Goal: Task Accomplishment & Management: Complete application form

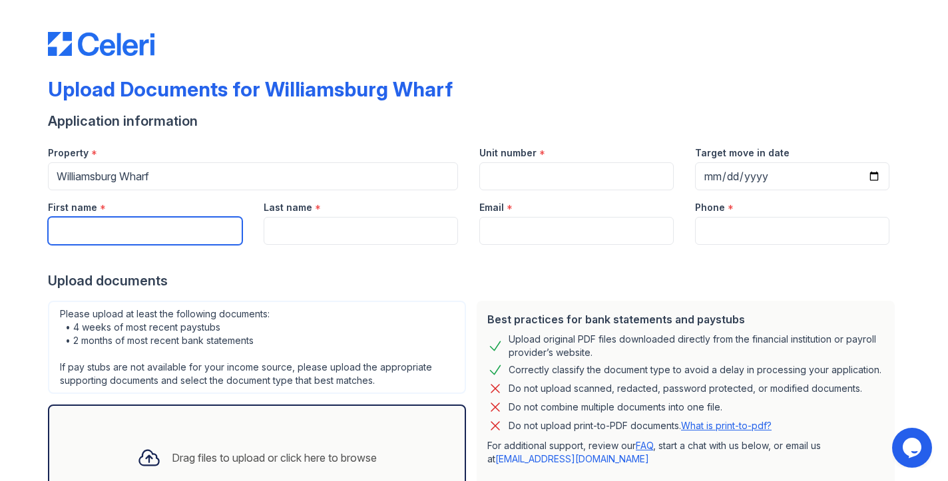
click at [160, 231] on input "First name" at bounding box center [145, 231] width 194 height 28
type input "[PERSON_NAME]"
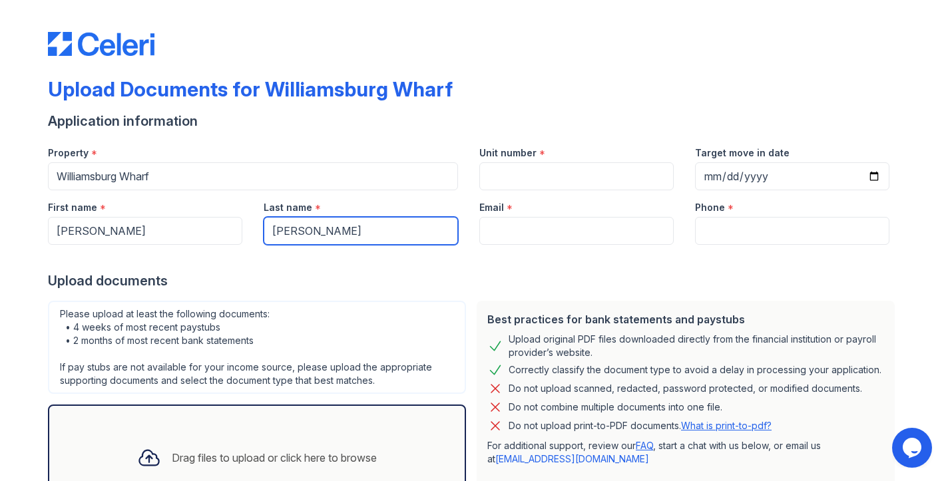
type input "[PERSON_NAME]"
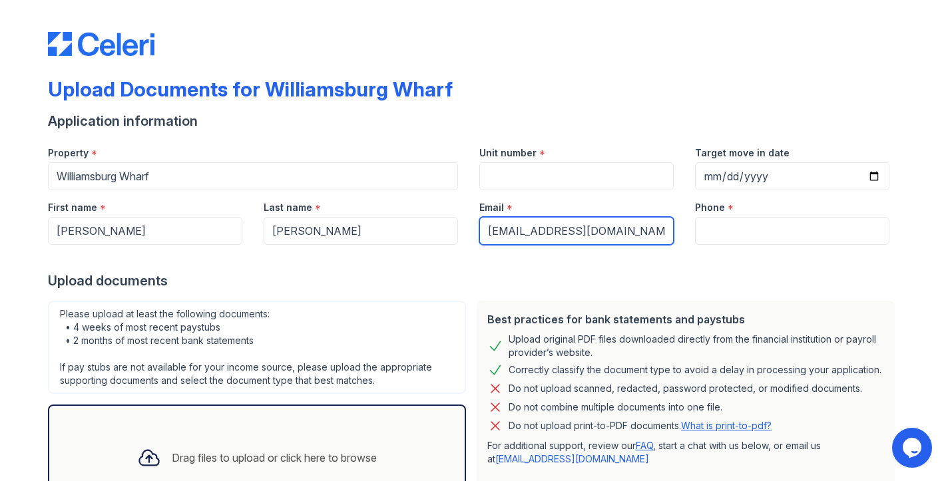
type input "[EMAIL_ADDRESS][DOMAIN_NAME]"
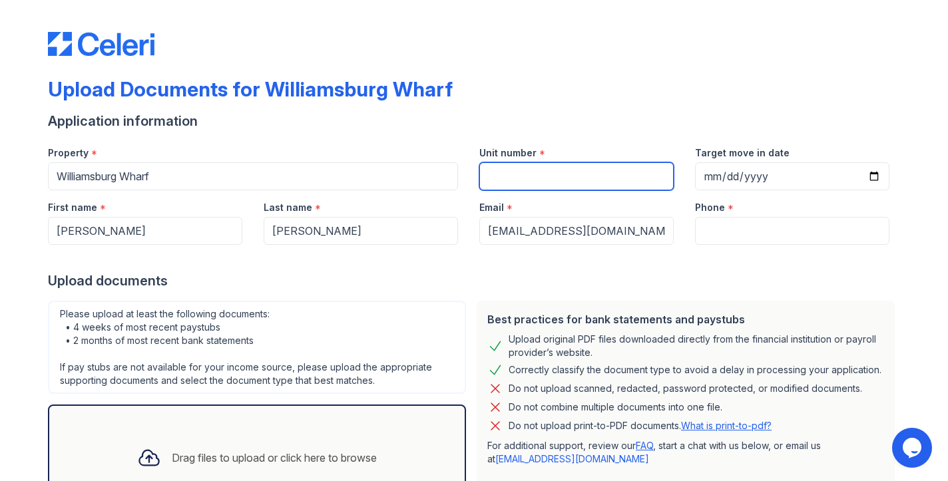
click at [523, 174] on input "Unit number" at bounding box center [576, 176] width 194 height 28
type input "2107"
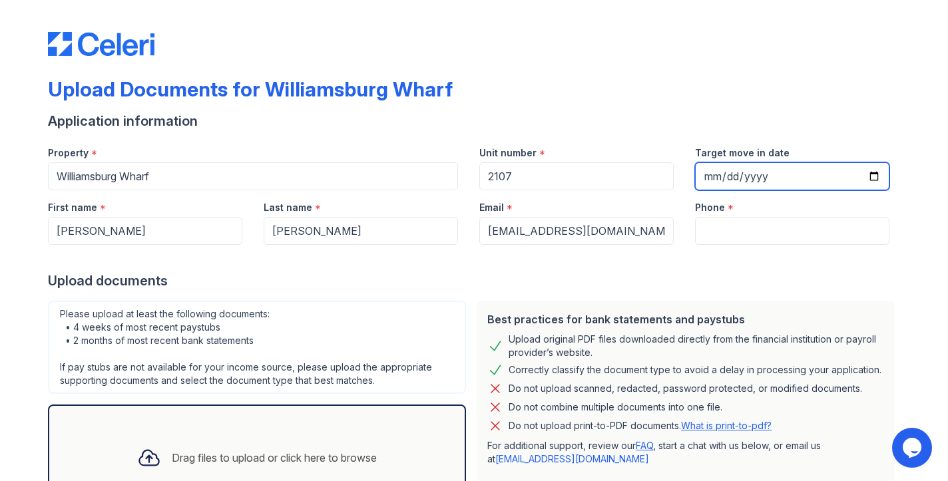
click at [752, 172] on input "Target move in date" at bounding box center [792, 176] width 194 height 28
click at [874, 178] on input "Target move in date" at bounding box center [792, 176] width 194 height 28
type input "[DATE]"
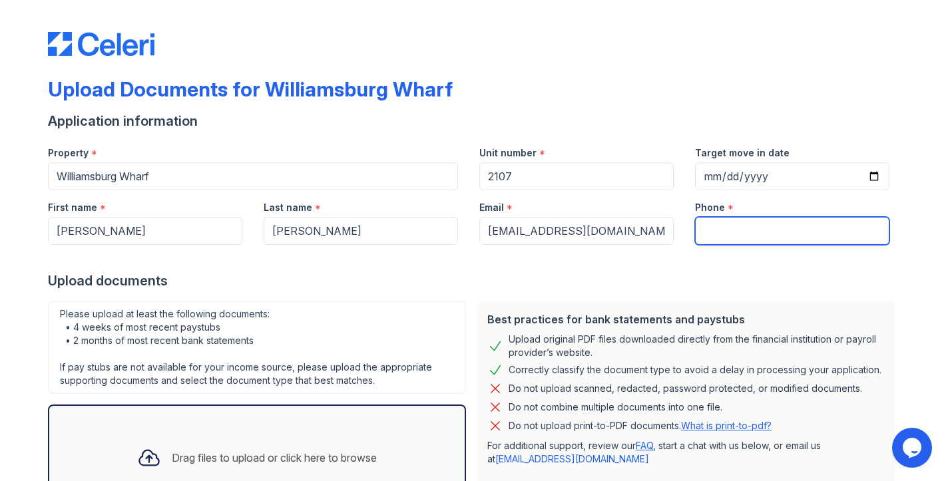
click at [742, 234] on input "Phone" at bounding box center [792, 231] width 194 height 28
type input "8586993878"
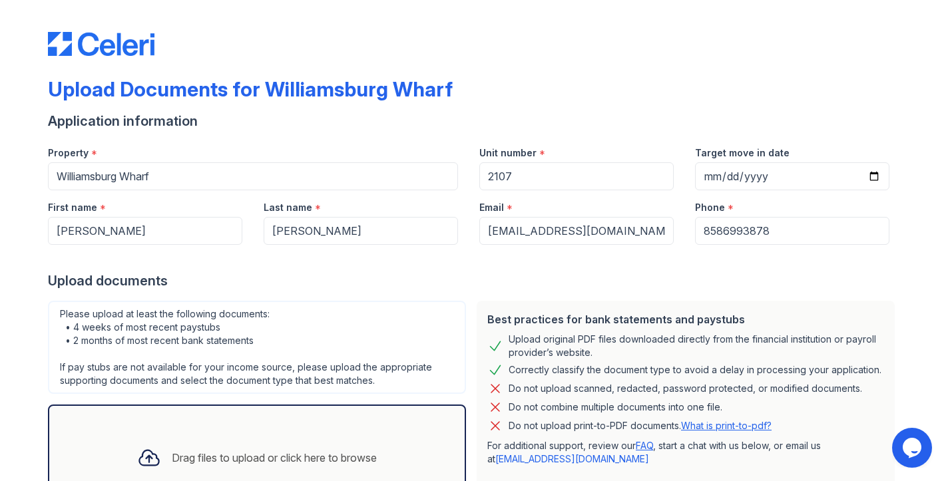
click at [365, 268] on div at bounding box center [474, 258] width 852 height 27
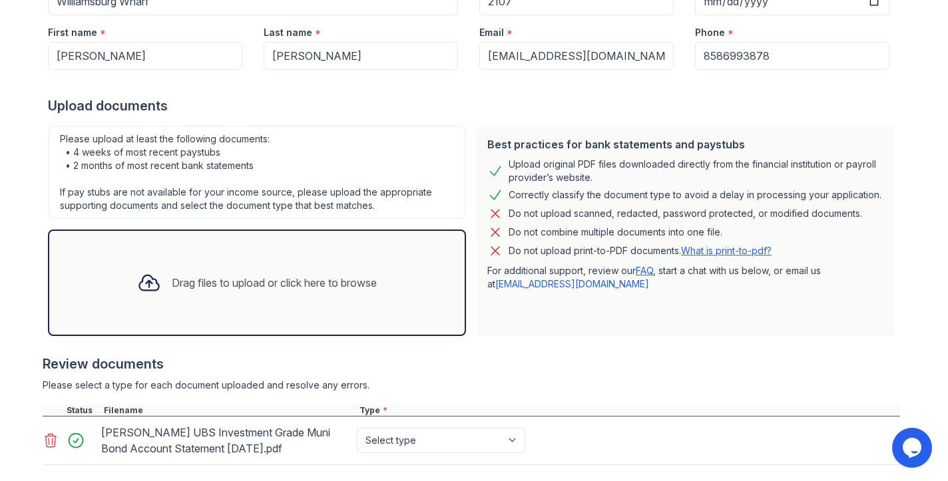
scroll to position [250, 0]
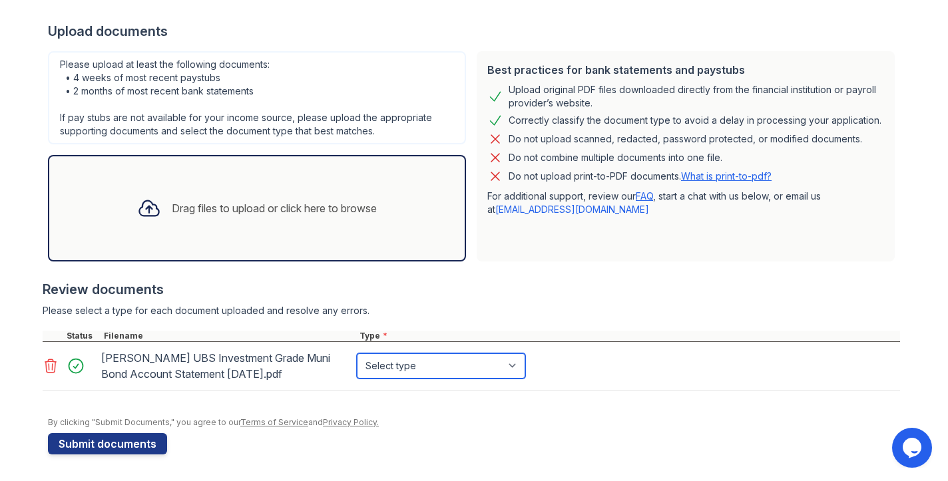
click at [422, 366] on select "Select type Paystub Bank Statement Offer Letter Tax Documents Benefit Award Let…" at bounding box center [441, 365] width 168 height 25
select select "investment_account_statement"
click at [357, 353] on select "Select type Paystub Bank Statement Offer Letter Tax Documents Benefit Award Let…" at bounding box center [441, 365] width 168 height 25
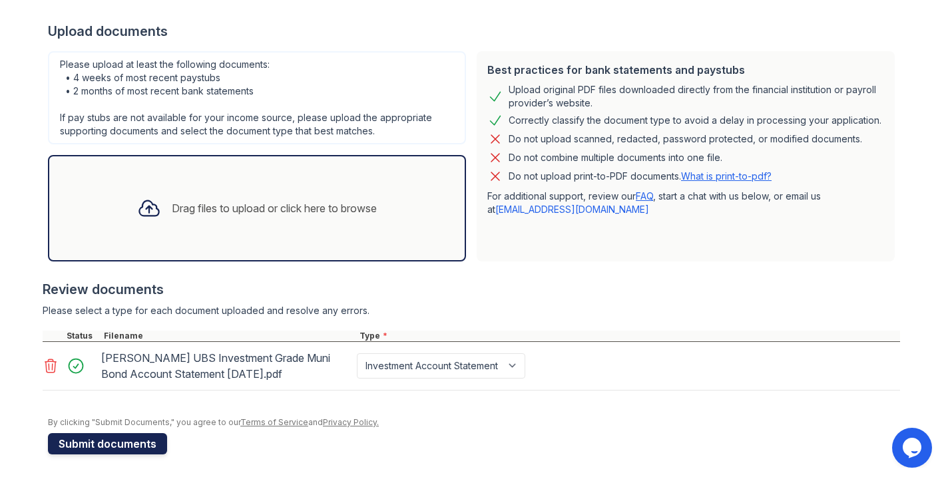
click at [125, 446] on button "Submit documents" at bounding box center [107, 443] width 119 height 21
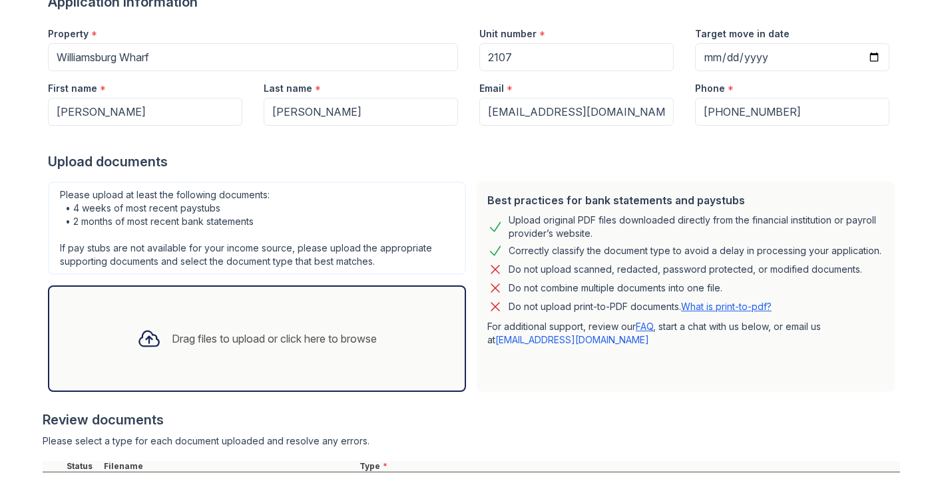
scroll to position [329, 0]
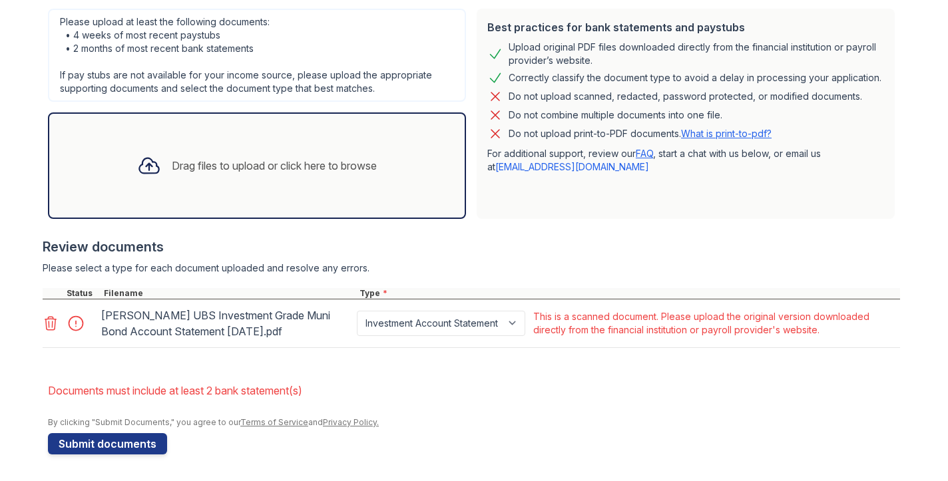
click at [51, 322] on icon at bounding box center [51, 323] width 16 height 16
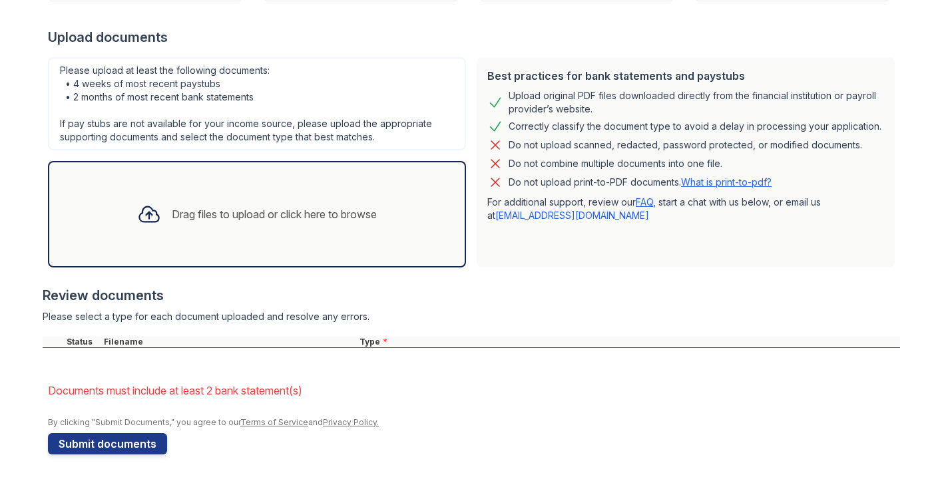
scroll to position [281, 0]
